Goal: Communication & Community: Answer question/provide support

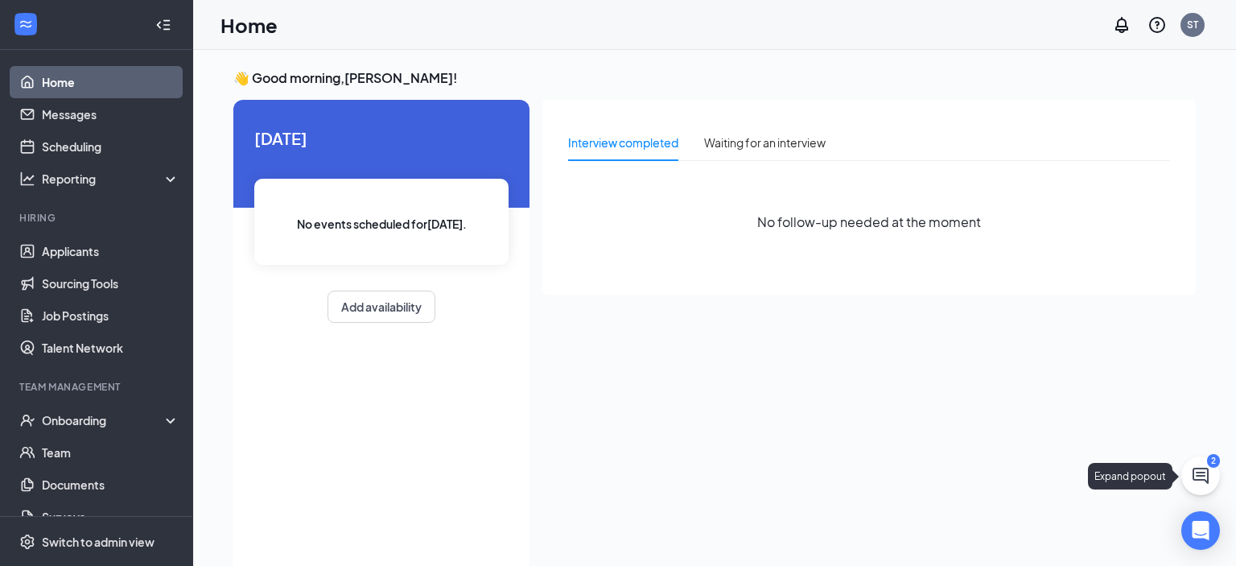
click at [1203, 477] on icon "ChatActive" at bounding box center [1200, 475] width 19 height 19
click at [1022, 535] on div "Chat 2" at bounding box center [1011, 546] width 246 height 26
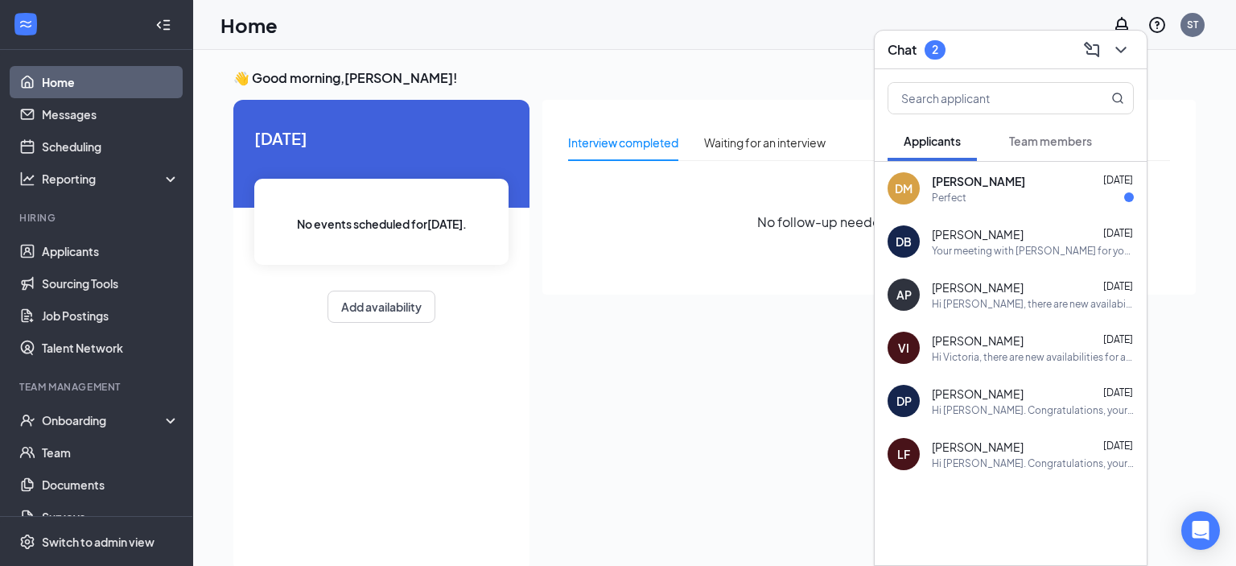
click at [1017, 186] on span "[PERSON_NAME]" at bounding box center [978, 181] width 93 height 16
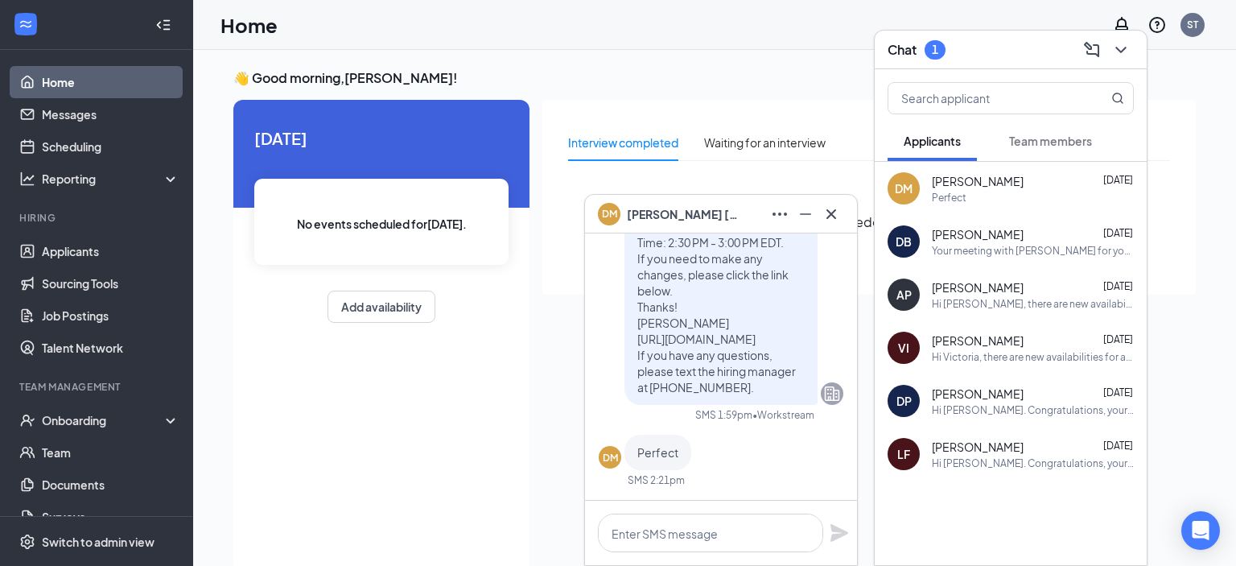
scroll to position [-85, 0]
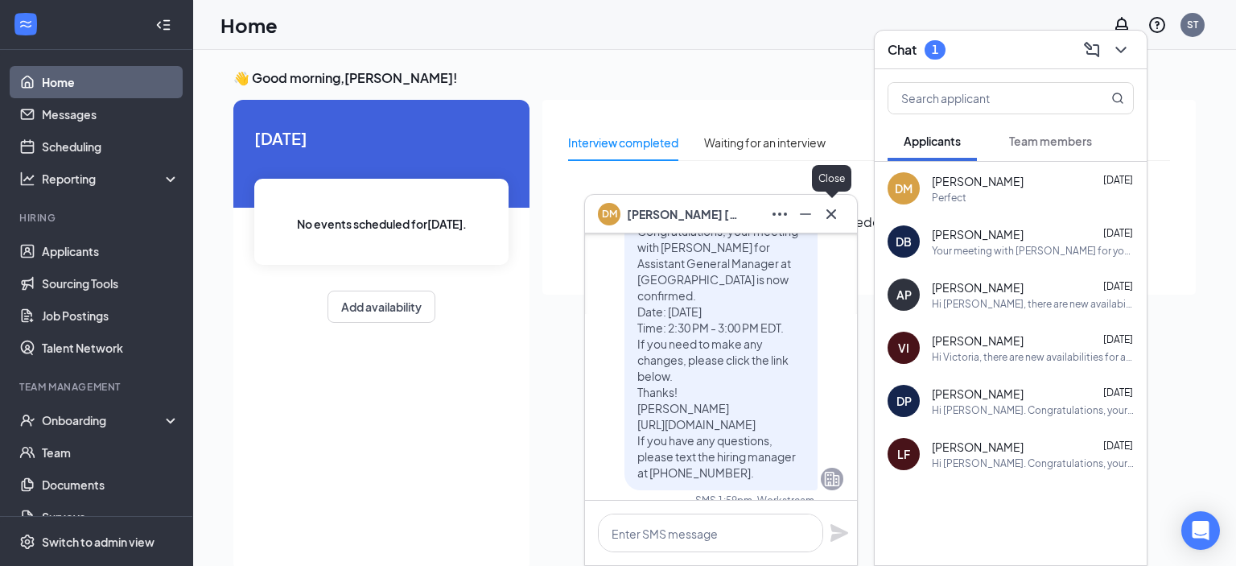
drag, startPoint x: 833, startPoint y: 220, endPoint x: 1005, endPoint y: 172, distance: 177.9
click at [836, 220] on icon "Cross" at bounding box center [831, 213] width 19 height 19
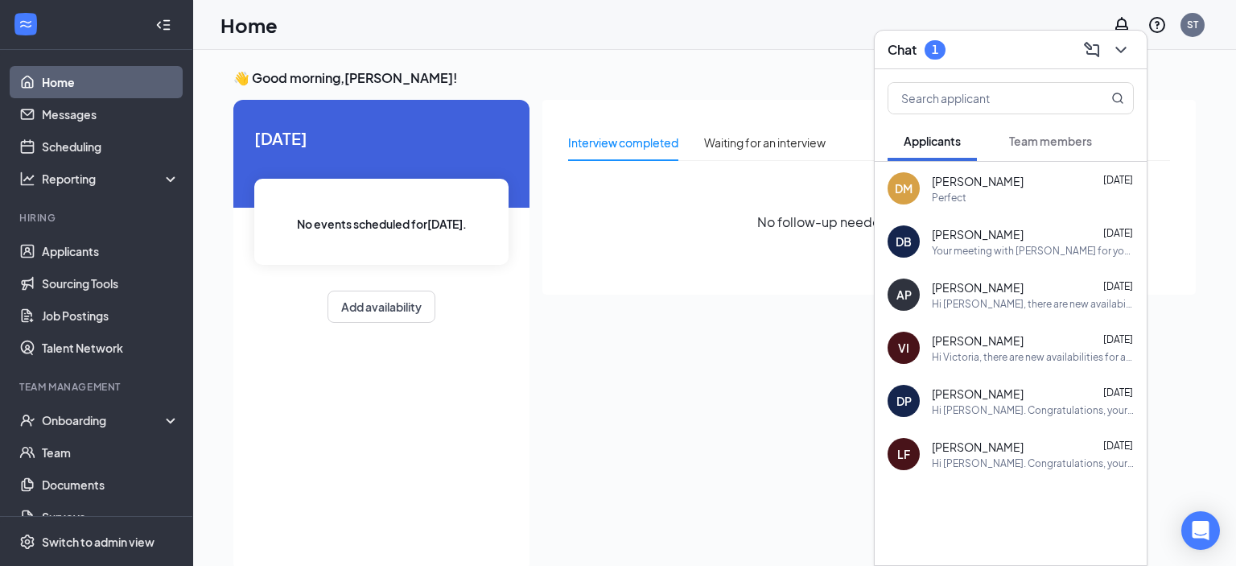
click at [1061, 139] on span "Team members" at bounding box center [1050, 141] width 83 height 14
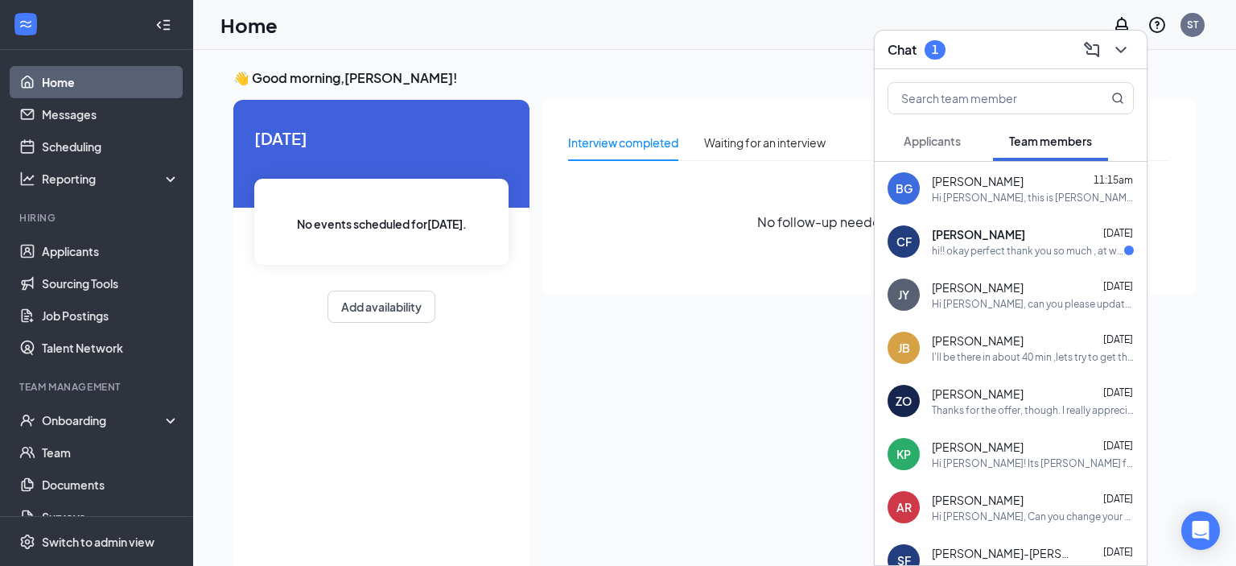
click at [1003, 263] on div "CF [PERSON_NAME] [DATE] hi!! okay perfect thank you so much , at what time i ha…" at bounding box center [1011, 241] width 272 height 53
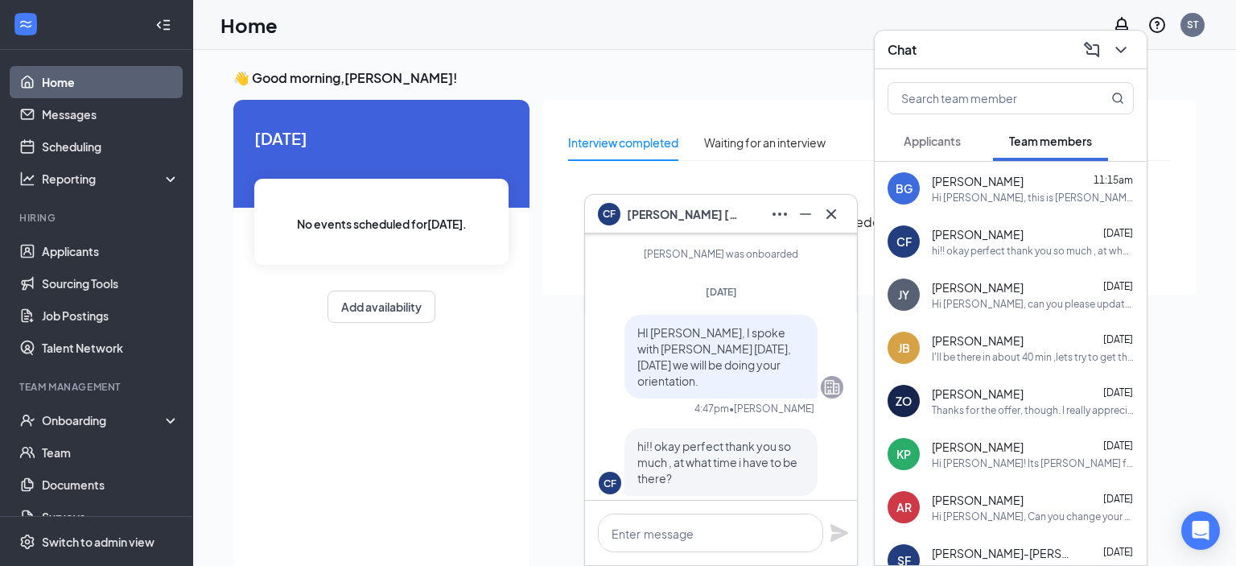
scroll to position [0, 0]
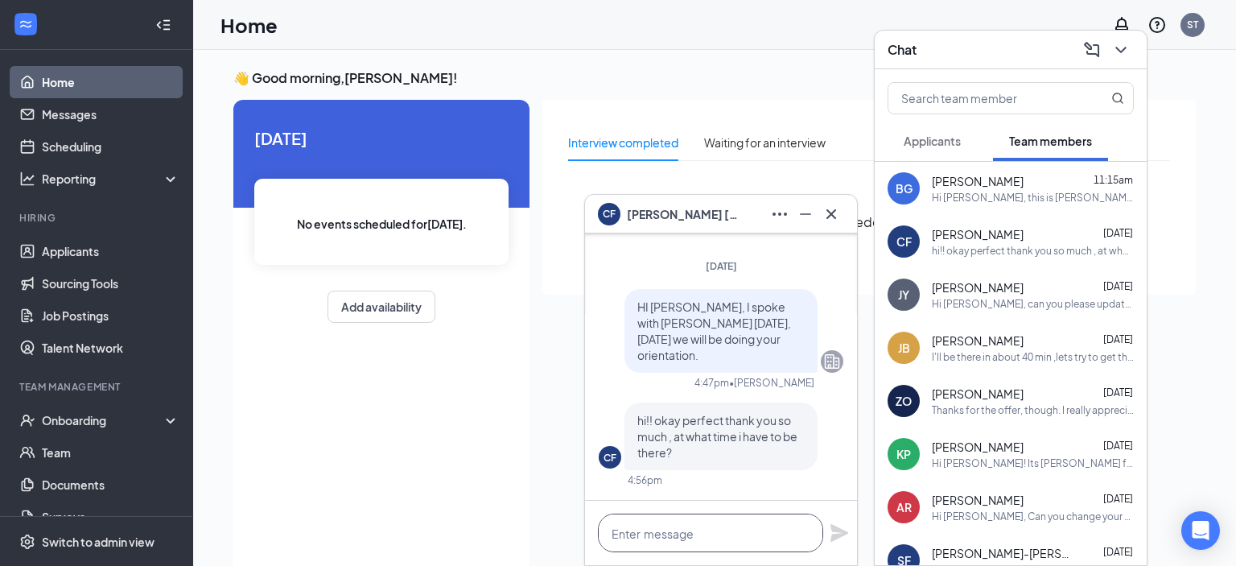
click at [737, 542] on textarea at bounding box center [710, 533] width 225 height 39
type textarea "H"
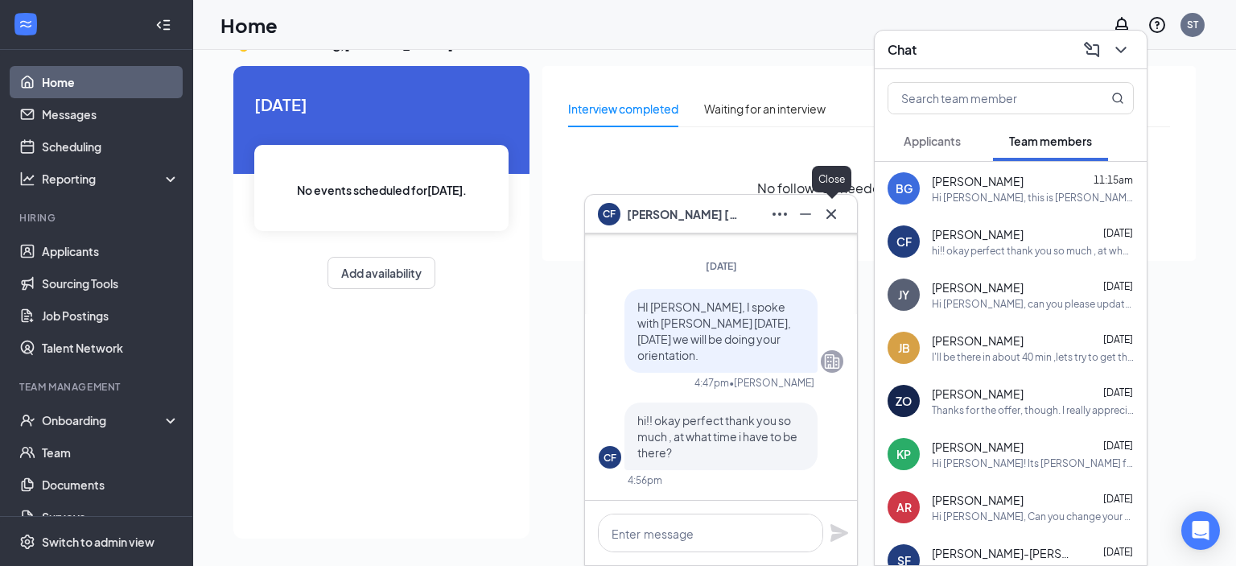
click at [844, 208] on button at bounding box center [832, 214] width 26 height 26
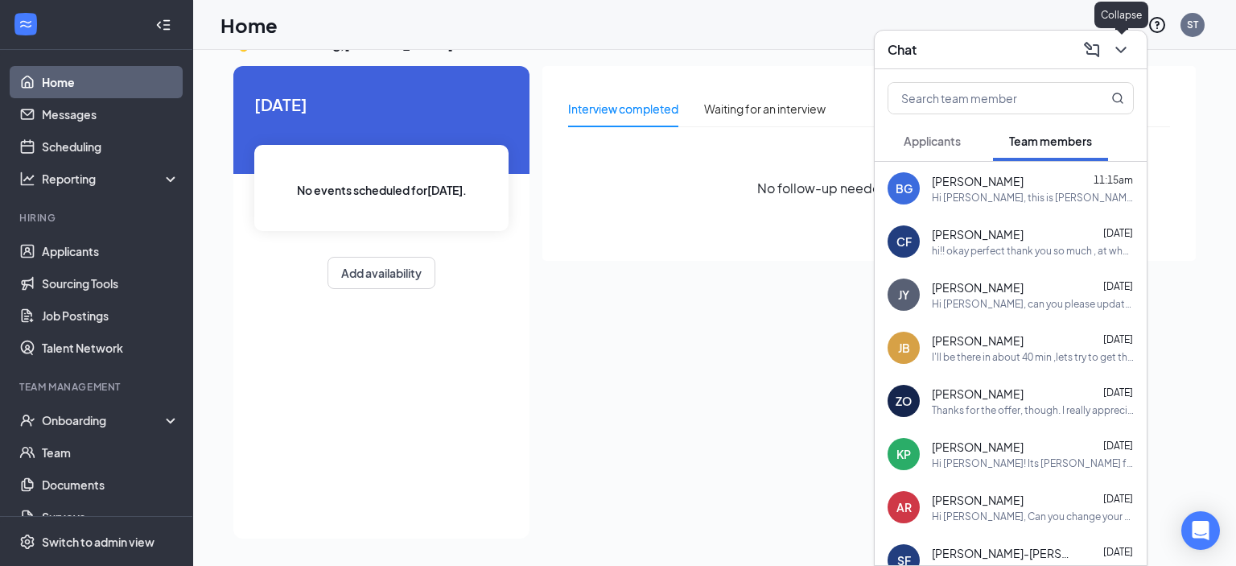
click at [1120, 56] on icon "ChevronDown" at bounding box center [1121, 49] width 19 height 19
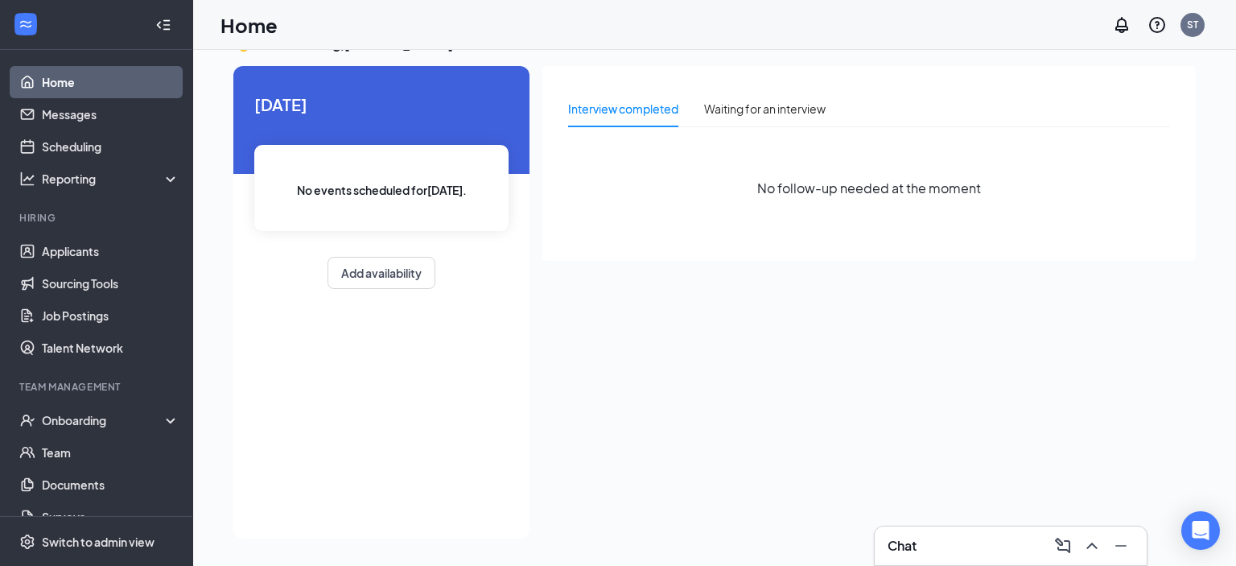
click at [940, 530] on div "Chat" at bounding box center [1011, 545] width 272 height 39
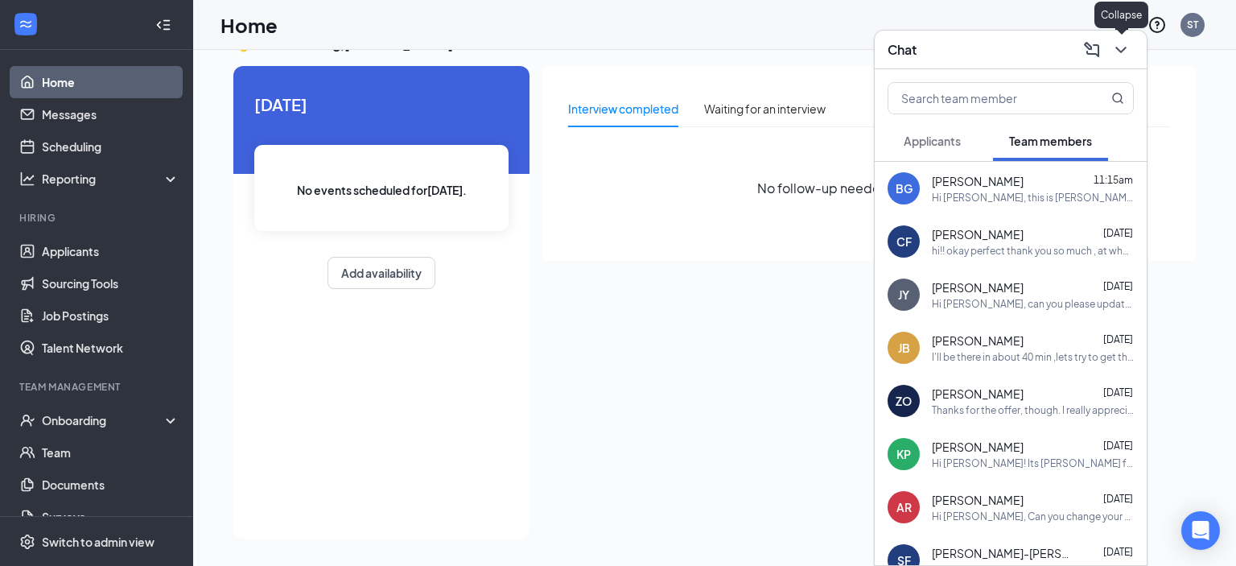
click at [1113, 55] on icon "ChevronDown" at bounding box center [1121, 49] width 19 height 19
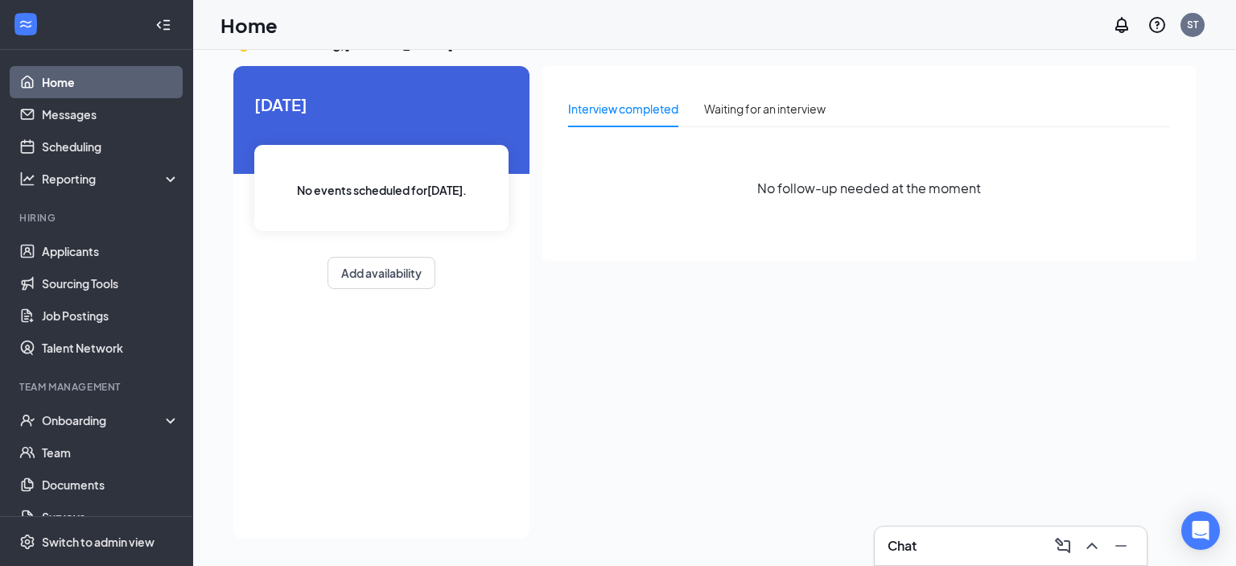
click at [939, 534] on div "Chat" at bounding box center [1011, 546] width 246 height 26
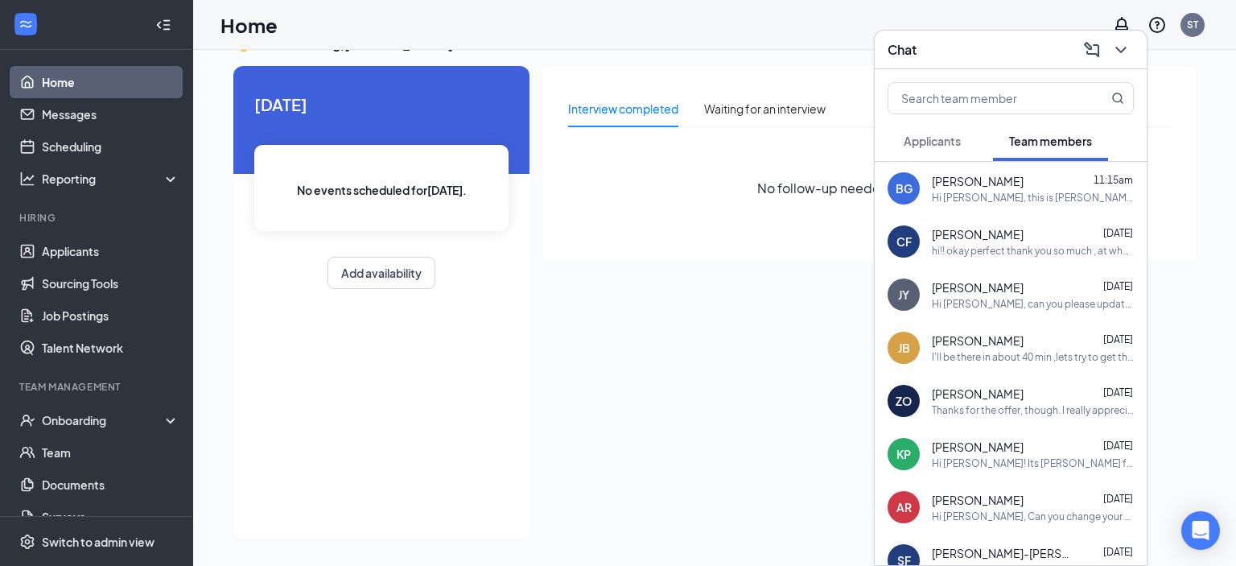
click at [1000, 246] on div "hi!! okay perfect thank you so much , at what time i have to be there?" at bounding box center [1033, 251] width 202 height 14
